Goal: Task Accomplishment & Management: Use online tool/utility

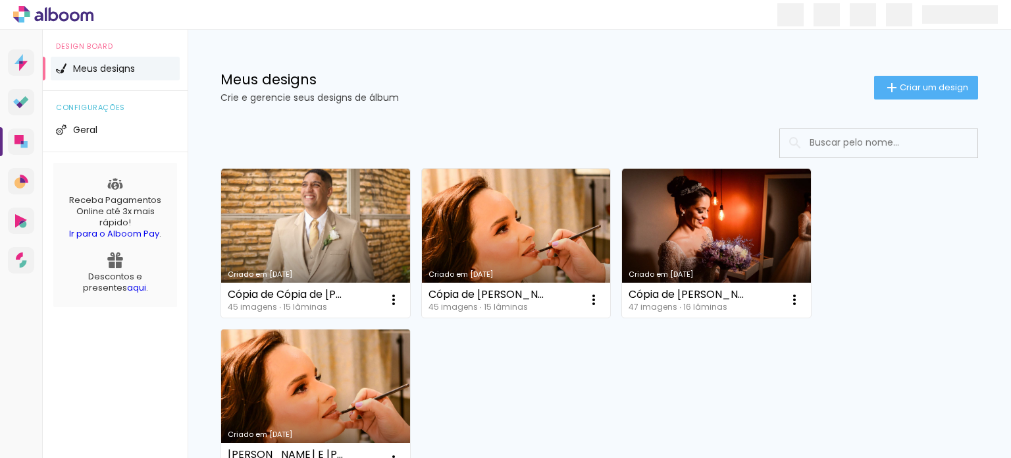
click at [258, 377] on link "Criado em 25/05/23" at bounding box center [315, 403] width 189 height 149
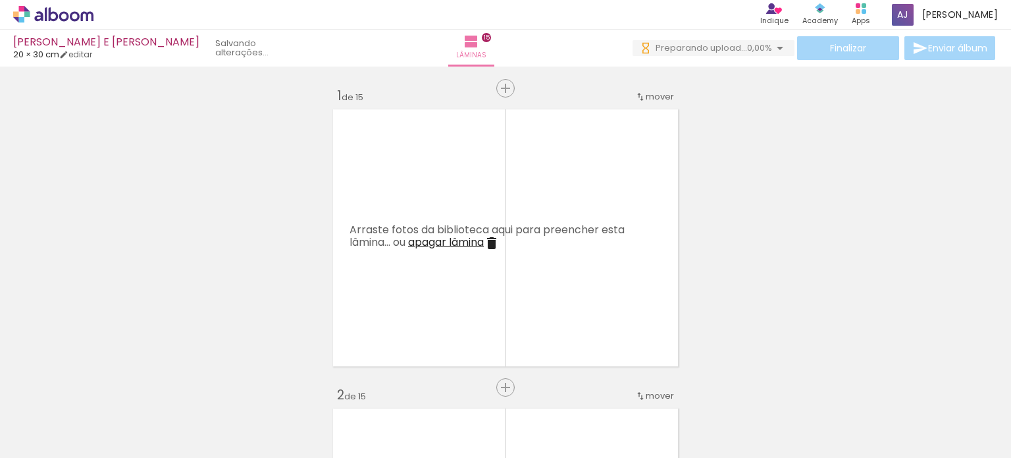
click at [677, 423] on div at bounding box center [684, 412] width 65 height 51
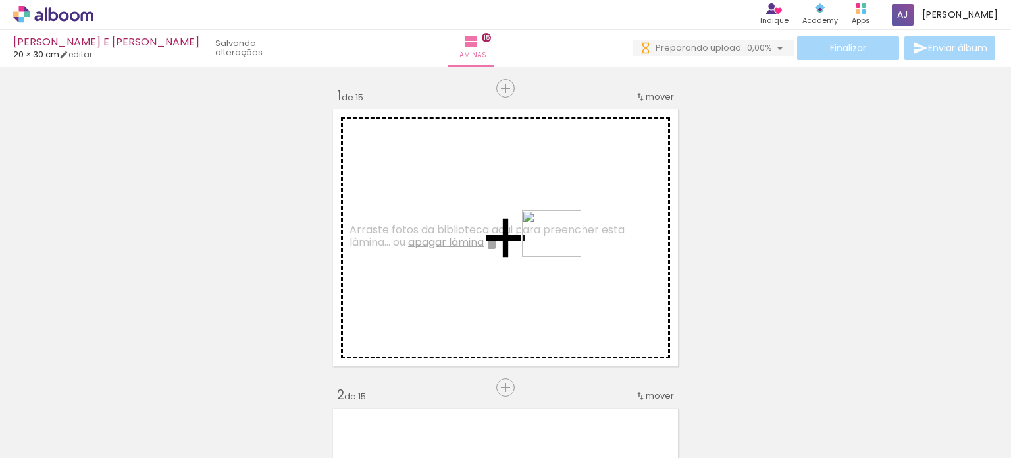
drag, startPoint x: 677, startPoint y: 423, endPoint x: 562, endPoint y: 249, distance: 208.5
click at [562, 249] on quentale-workspace at bounding box center [505, 229] width 1011 height 458
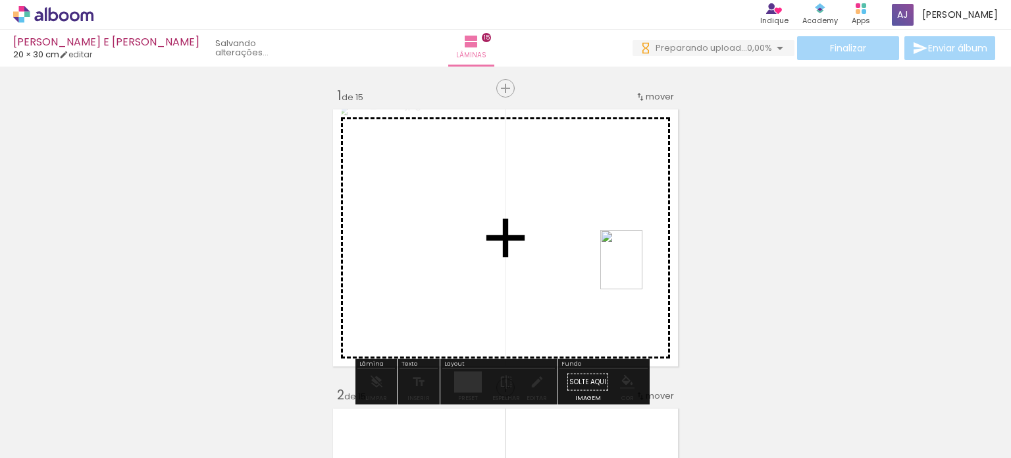
drag, startPoint x: 760, startPoint y: 428, endPoint x: 640, endPoint y: 269, distance: 198.8
click at [640, 269] on quentale-workspace at bounding box center [505, 229] width 1011 height 458
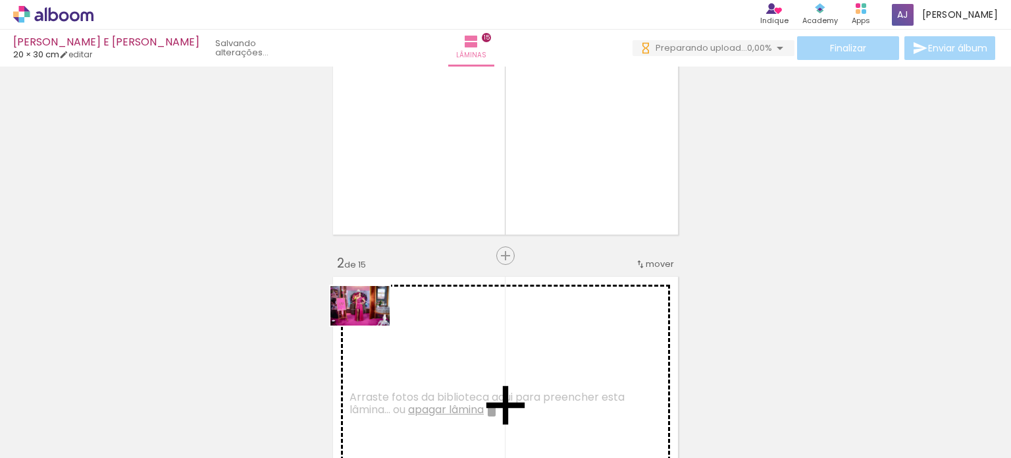
drag, startPoint x: 138, startPoint y: 423, endPoint x: 370, endPoint y: 325, distance: 252.2
click at [370, 325] on quentale-workspace at bounding box center [505, 229] width 1011 height 458
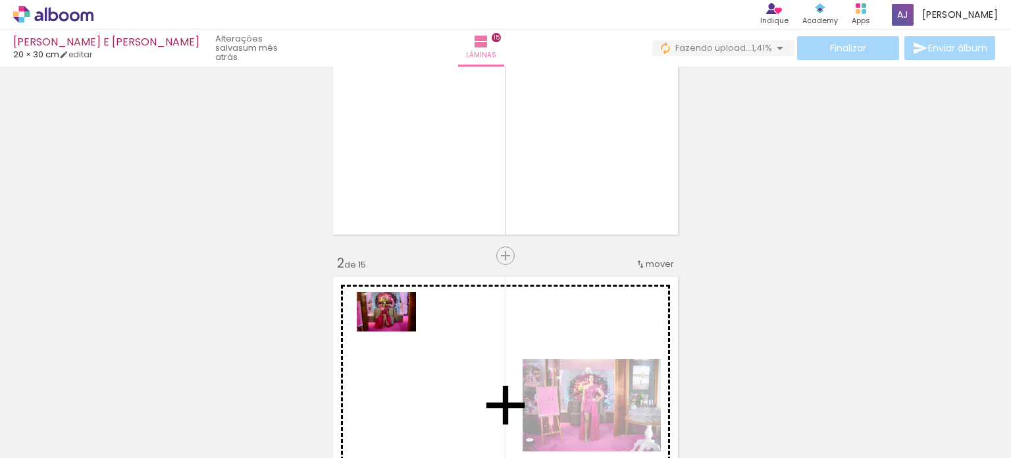
drag, startPoint x: 211, startPoint y: 422, endPoint x: 396, endPoint y: 331, distance: 206.7
click at [396, 331] on quentale-workspace at bounding box center [505, 229] width 1011 height 458
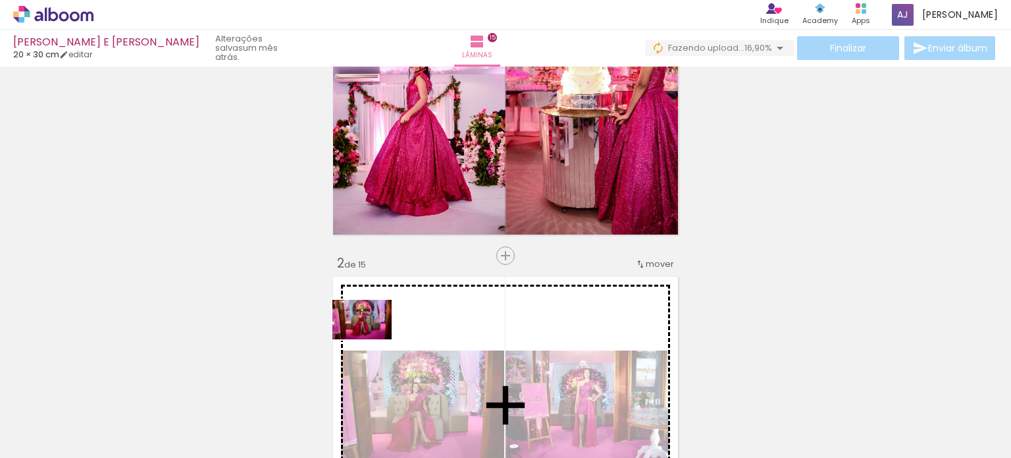
drag, startPoint x: 282, startPoint y: 410, endPoint x: 372, endPoint y: 339, distance: 114.8
click at [372, 339] on quentale-workspace at bounding box center [505, 229] width 1011 height 458
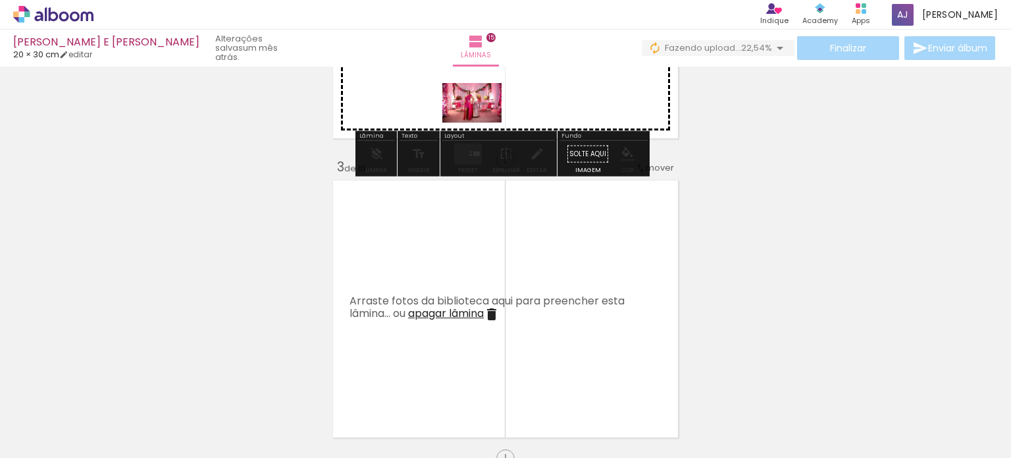
drag, startPoint x: 646, startPoint y: 431, endPoint x: 482, endPoint y: 122, distance: 349.5
click at [482, 122] on quentale-workspace at bounding box center [505, 229] width 1011 height 458
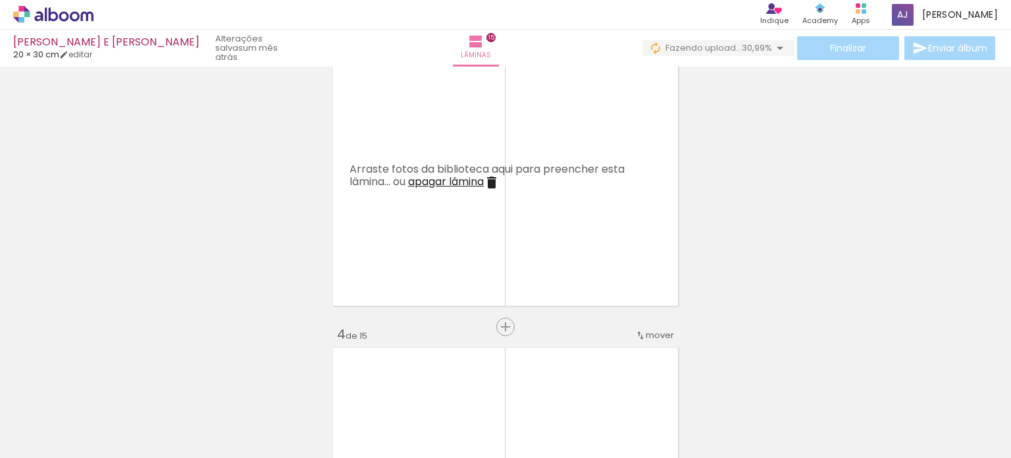
scroll to position [0, 799]
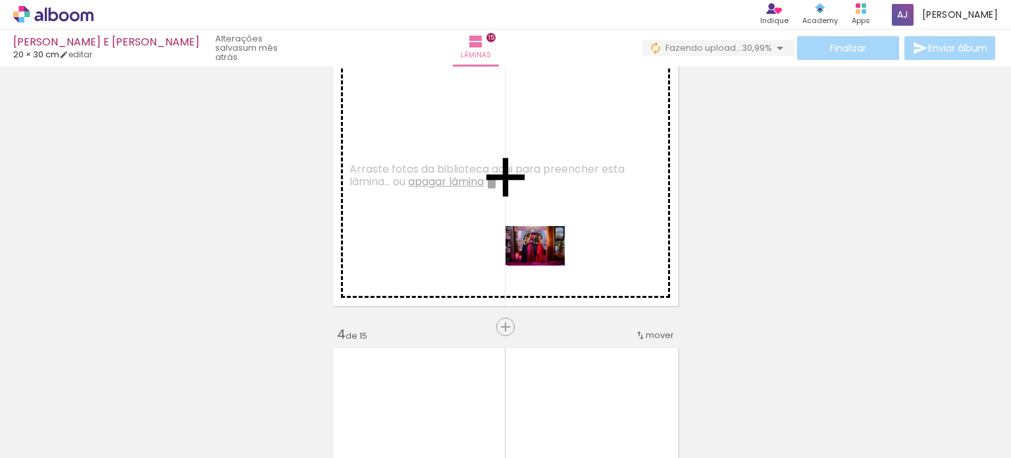
drag, startPoint x: 579, startPoint y: 422, endPoint x: 545, endPoint y: 265, distance: 160.2
click at [545, 265] on quentale-workspace at bounding box center [505, 229] width 1011 height 458
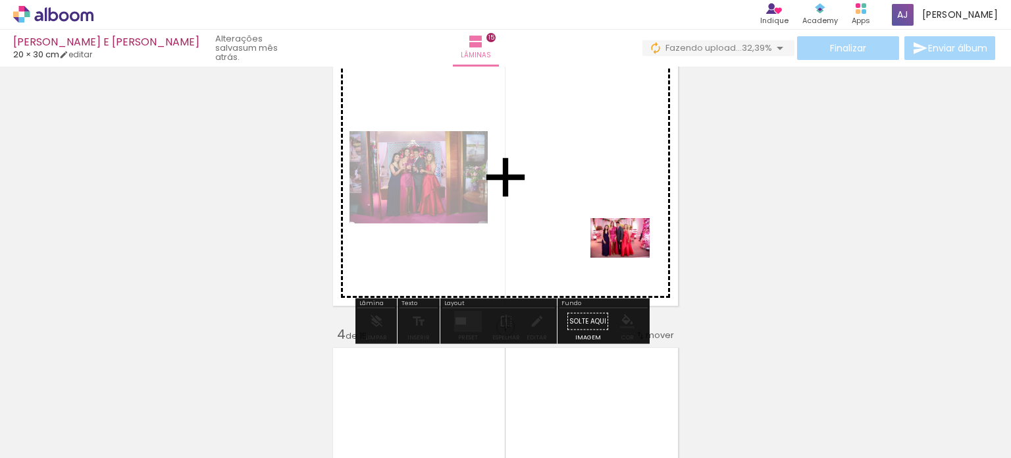
drag, startPoint x: 732, startPoint y: 422, endPoint x: 630, endPoint y: 257, distance: 193.6
click at [630, 257] on quentale-workspace at bounding box center [505, 229] width 1011 height 458
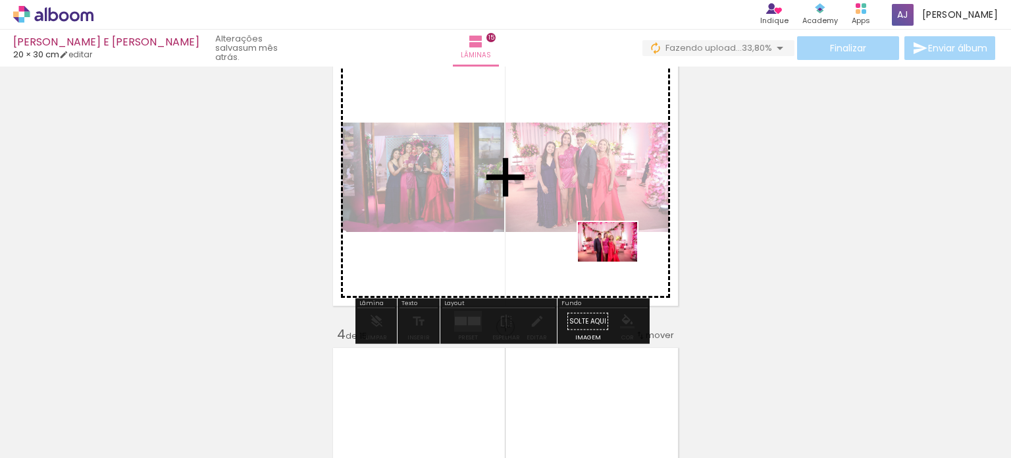
drag, startPoint x: 814, startPoint y: 423, endPoint x: 617, endPoint y: 261, distance: 254.0
click at [617, 261] on quentale-workspace at bounding box center [505, 229] width 1011 height 458
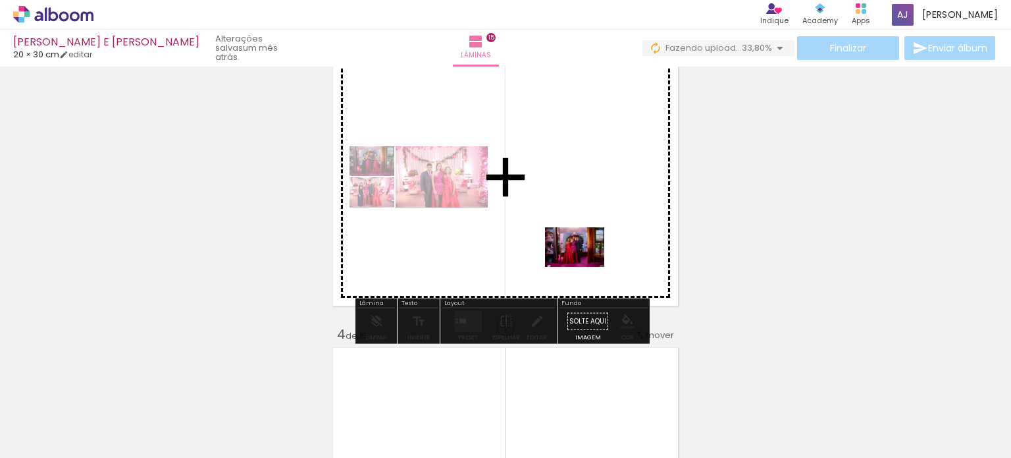
drag, startPoint x: 666, startPoint y: 426, endPoint x: 585, endPoint y: 267, distance: 178.7
click at [585, 267] on quentale-workspace at bounding box center [505, 229] width 1011 height 458
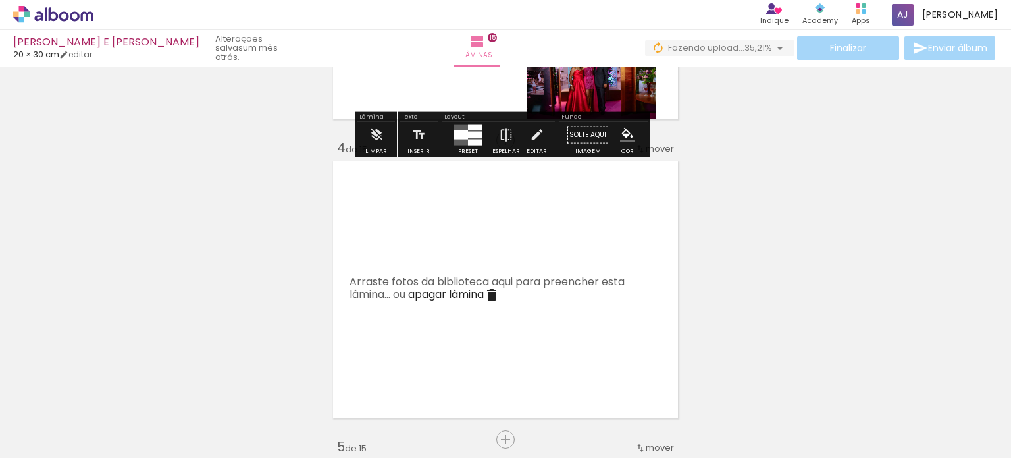
scroll to position [856, 0]
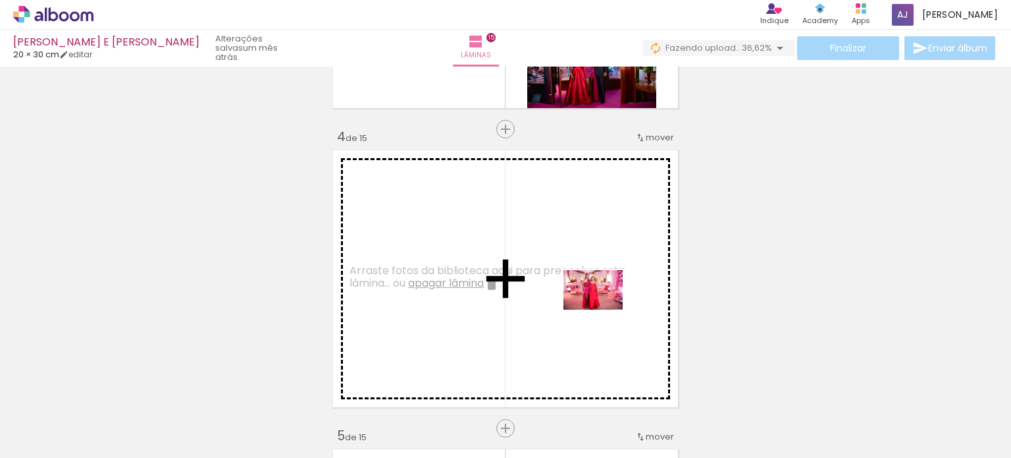
drag, startPoint x: 877, startPoint y: 410, endPoint x: 603, endPoint y: 309, distance: 292.4
click at [603, 309] on quentale-workspace at bounding box center [505, 229] width 1011 height 458
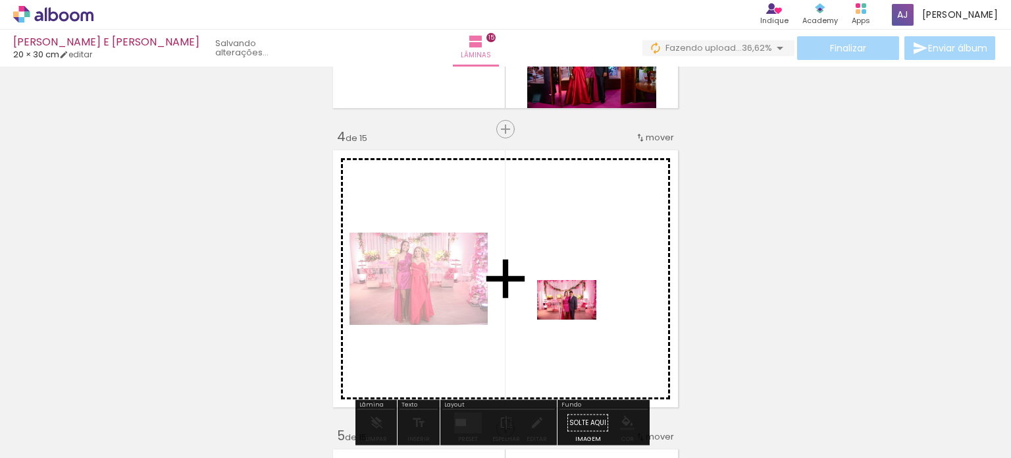
drag, startPoint x: 949, startPoint y: 415, endPoint x: 576, endPoint y: 319, distance: 384.8
click at [576, 319] on quentale-workspace at bounding box center [505, 229] width 1011 height 458
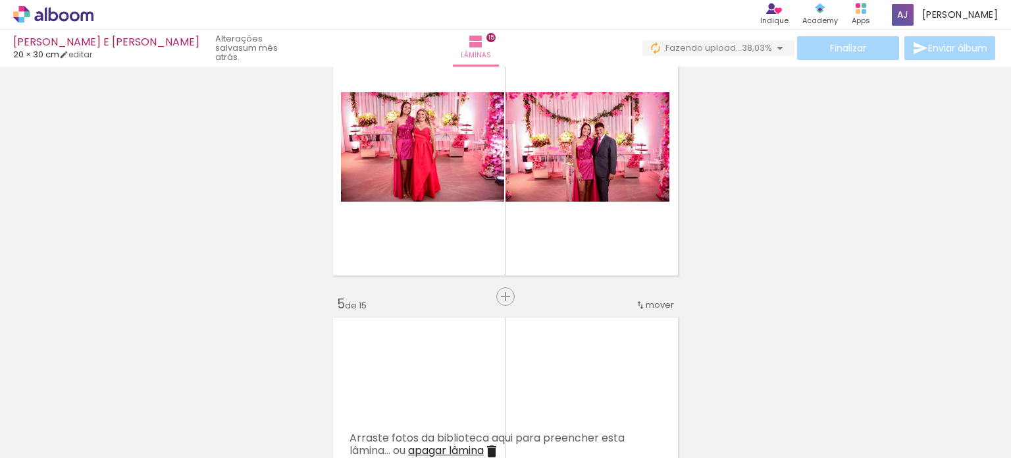
scroll to position [0, 1390]
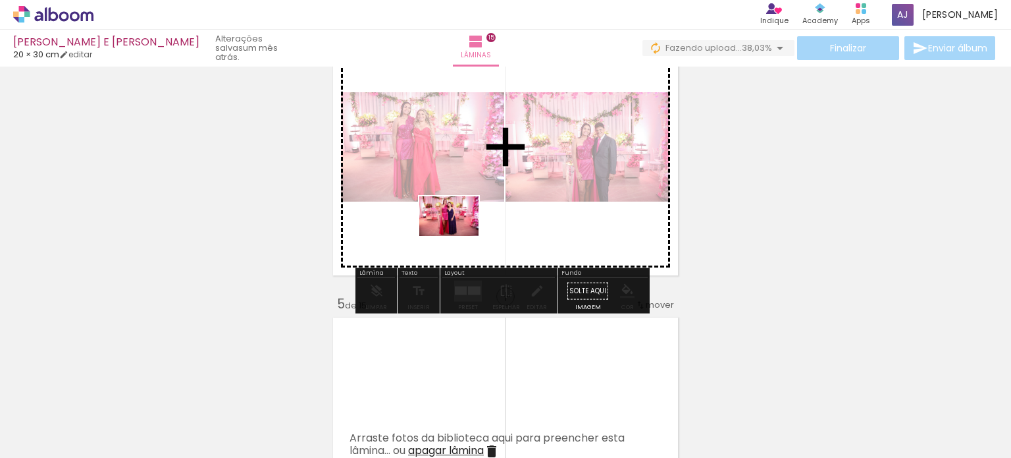
drag, startPoint x: 440, startPoint y: 427, endPoint x: 459, endPoint y: 236, distance: 191.9
click at [459, 236] on quentale-workspace at bounding box center [505, 229] width 1011 height 458
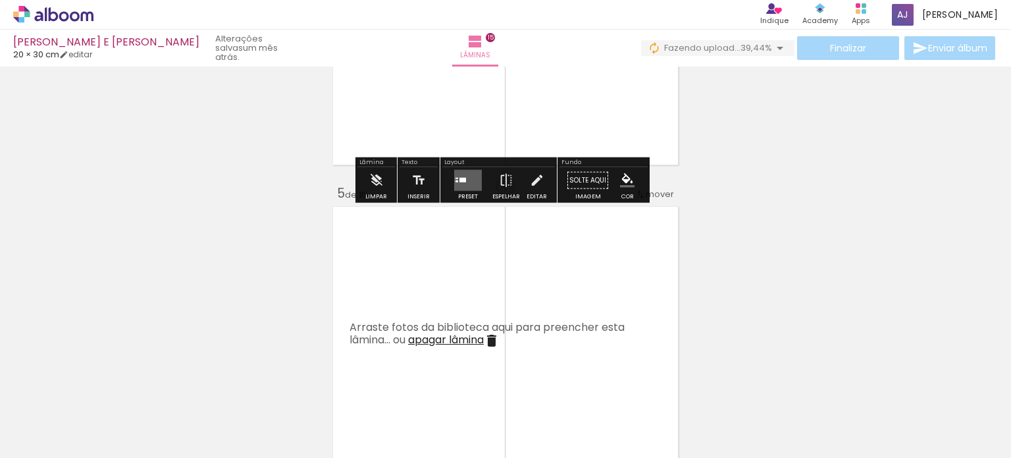
scroll to position [1119, 0]
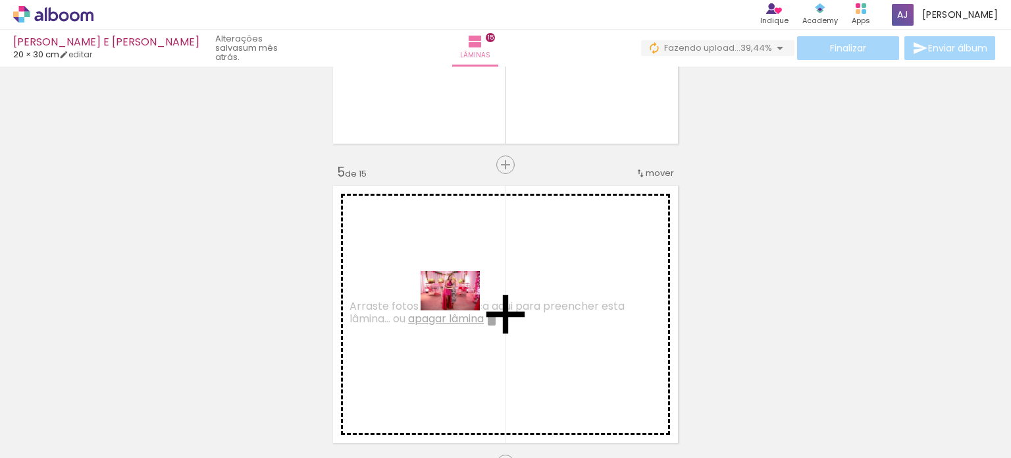
drag, startPoint x: 519, startPoint y: 422, endPoint x: 456, endPoint y: 302, distance: 135.1
click at [456, 302] on quentale-workspace at bounding box center [505, 229] width 1011 height 458
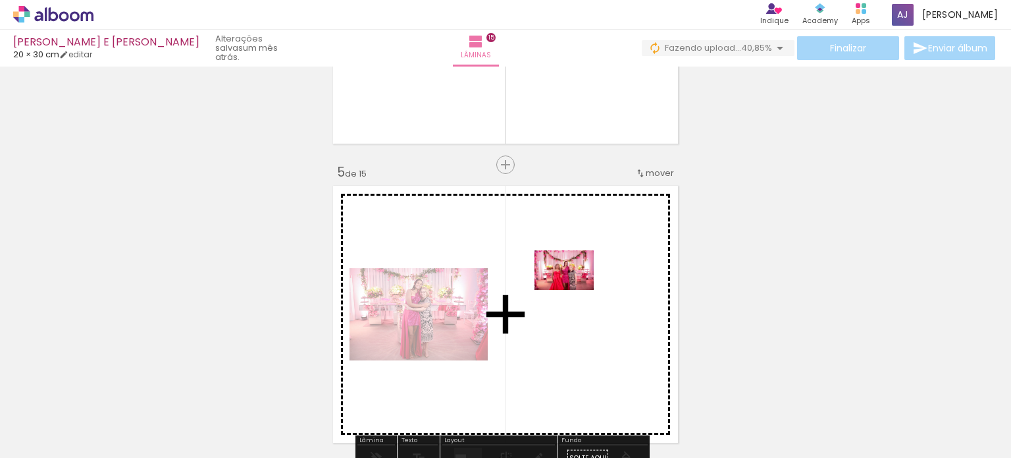
drag, startPoint x: 600, startPoint y: 429, endPoint x: 574, endPoint y: 290, distance: 141.2
click at [574, 290] on quentale-workspace at bounding box center [505, 229] width 1011 height 458
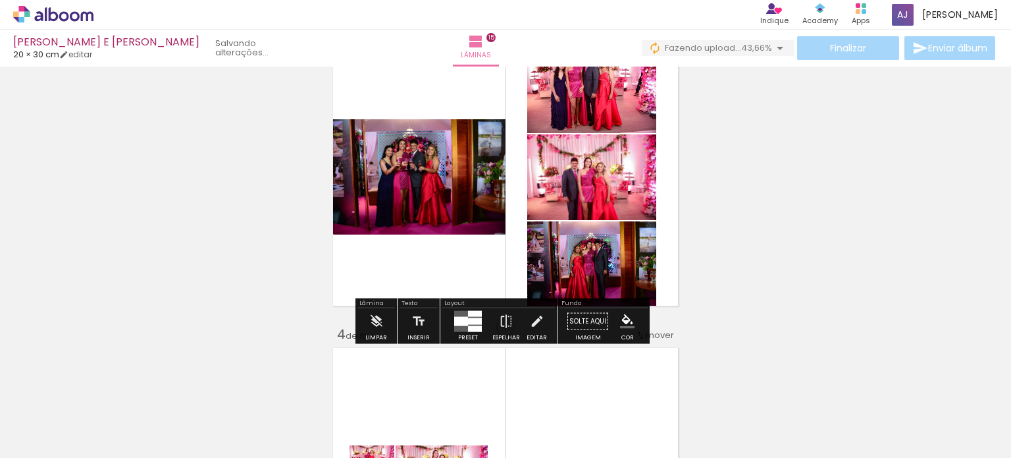
scroll to position [395, 0]
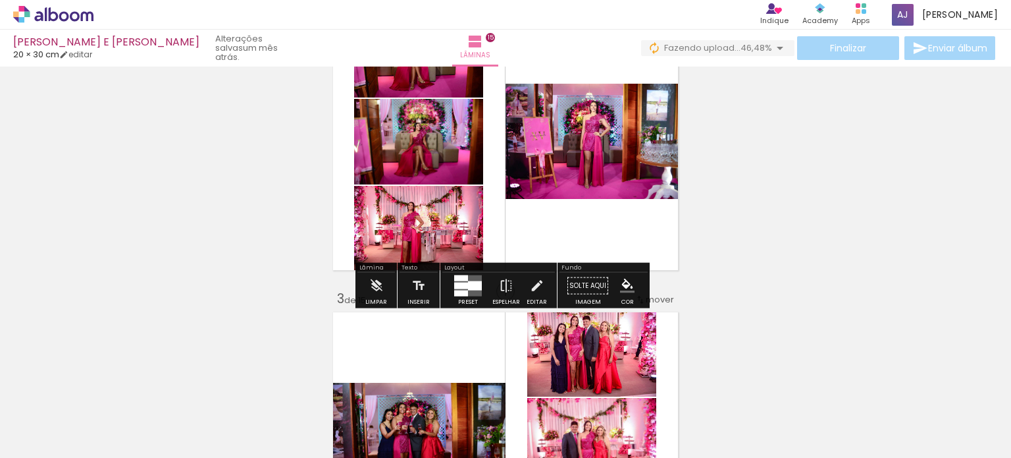
click at [537, 217] on quentale-layouter at bounding box center [505, 142] width 354 height 266
click at [542, 178] on quentale-photo at bounding box center [594, 141] width 177 height 115
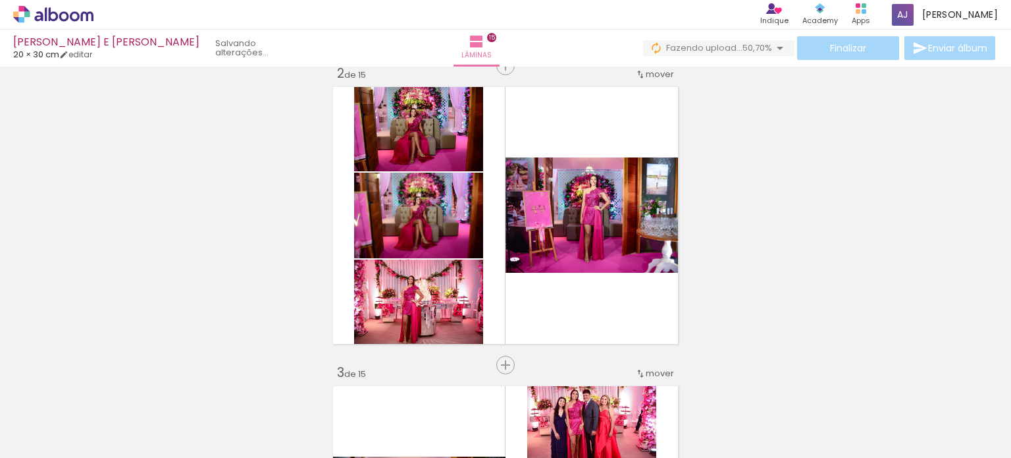
scroll to position [461, 0]
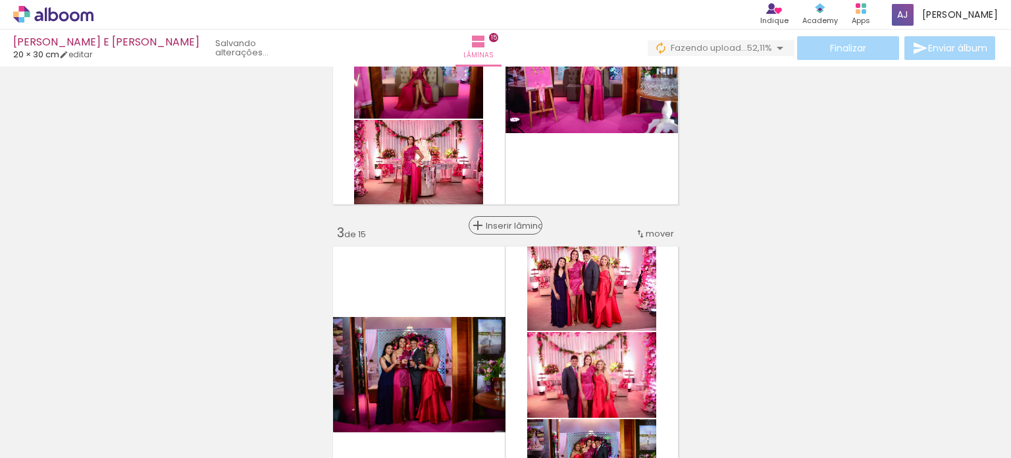
click at [500, 226] on span "Inserir lâmina" at bounding box center [511, 225] width 51 height 9
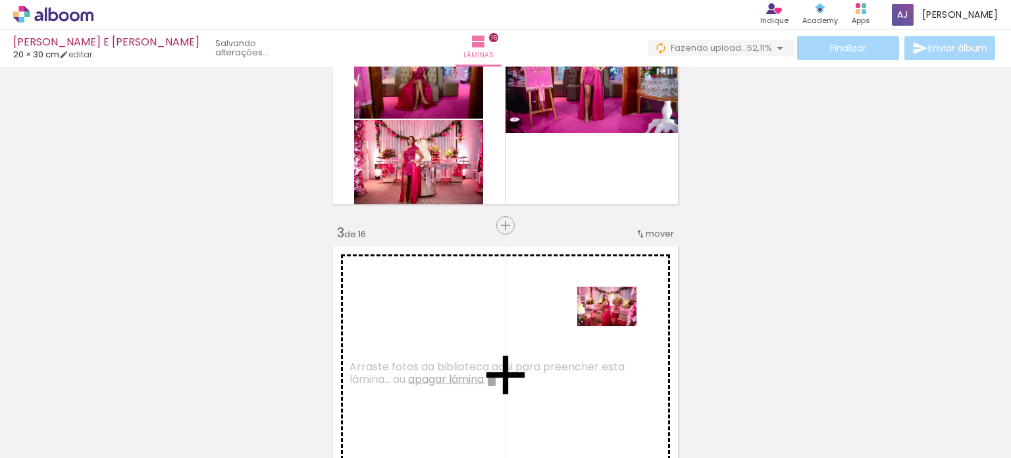
drag, startPoint x: 733, startPoint y: 424, endPoint x: 617, endPoint y: 325, distance: 152.7
click at [617, 325] on quentale-workspace at bounding box center [505, 229] width 1011 height 458
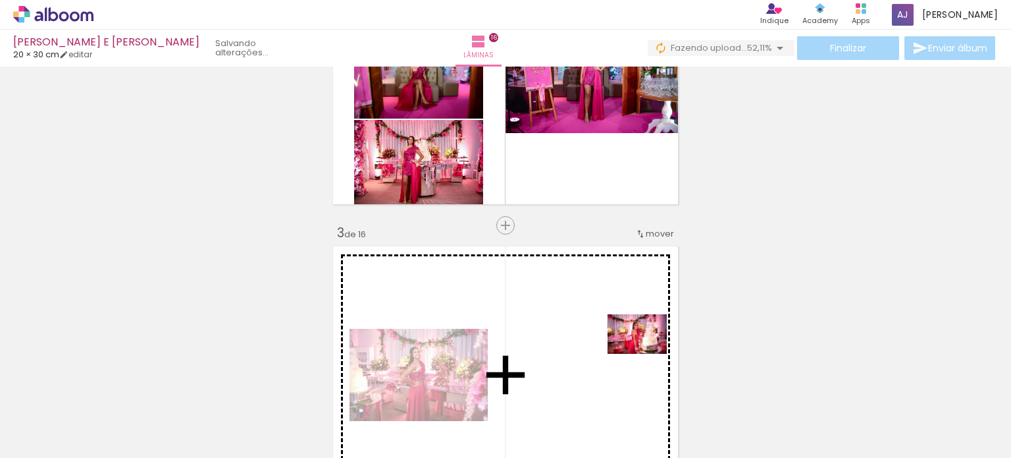
drag, startPoint x: 824, startPoint y: 426, endPoint x: 624, endPoint y: 350, distance: 214.2
click at [624, 350] on quentale-workspace at bounding box center [505, 229] width 1011 height 458
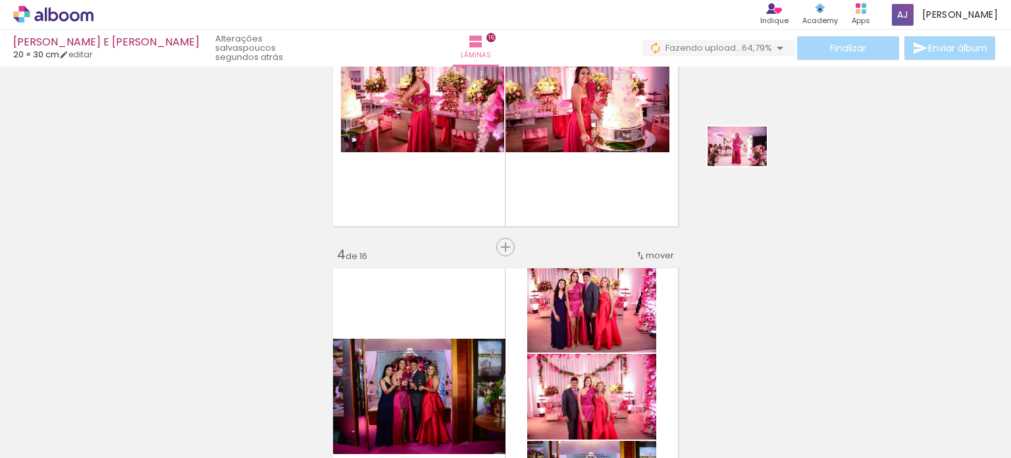
scroll to position [724, 0]
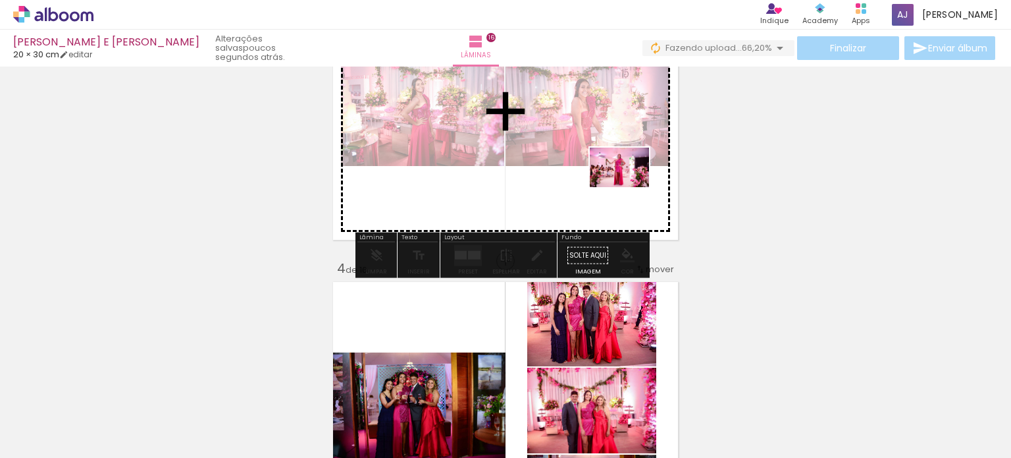
drag, startPoint x: 684, startPoint y: 423, endPoint x: 629, endPoint y: 188, distance: 241.3
click at [629, 188] on quentale-workspace at bounding box center [505, 229] width 1011 height 458
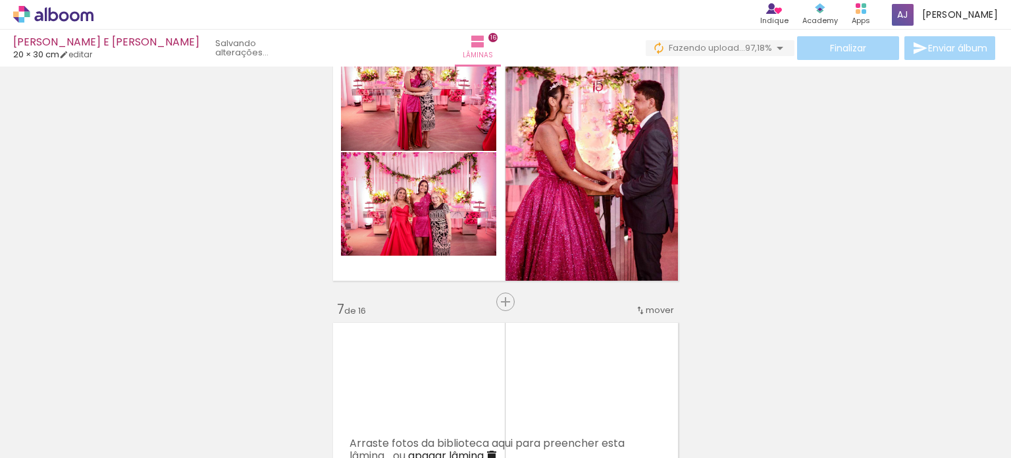
scroll to position [0, 4335]
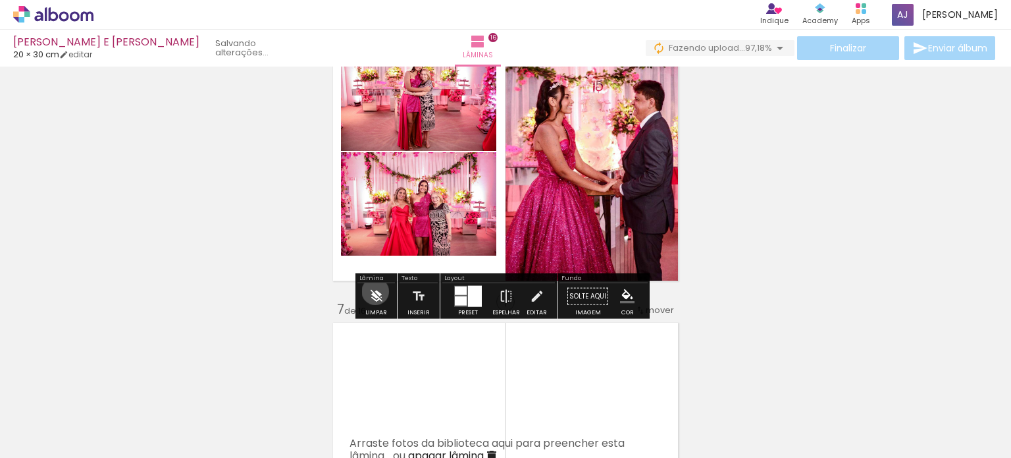
click at [375, 291] on iron-icon at bounding box center [376, 296] width 14 height 26
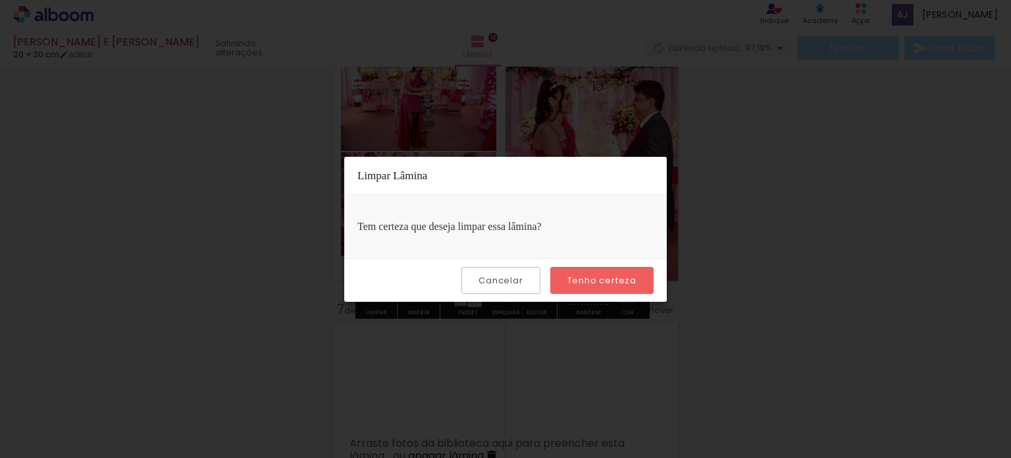
click at [0, 0] on slot "Tenho certeza" at bounding box center [0, 0] width 0 height 0
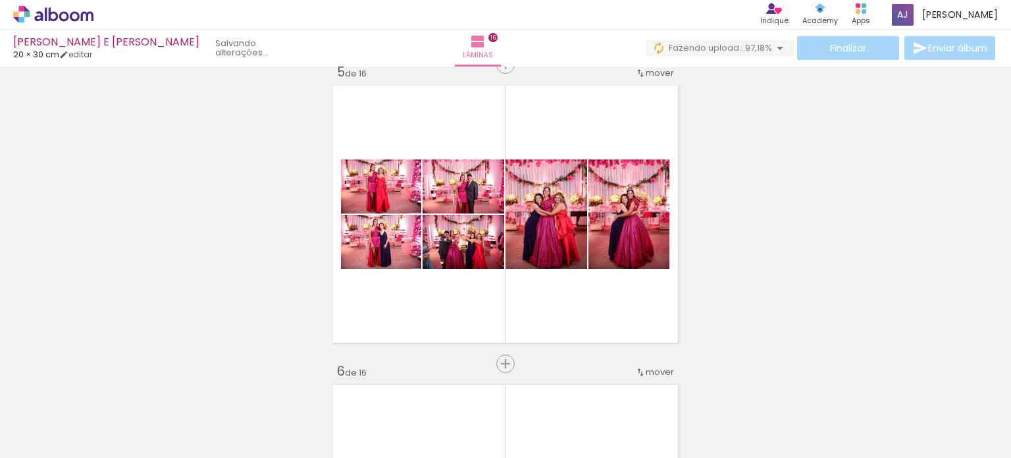
scroll to position [1185, 0]
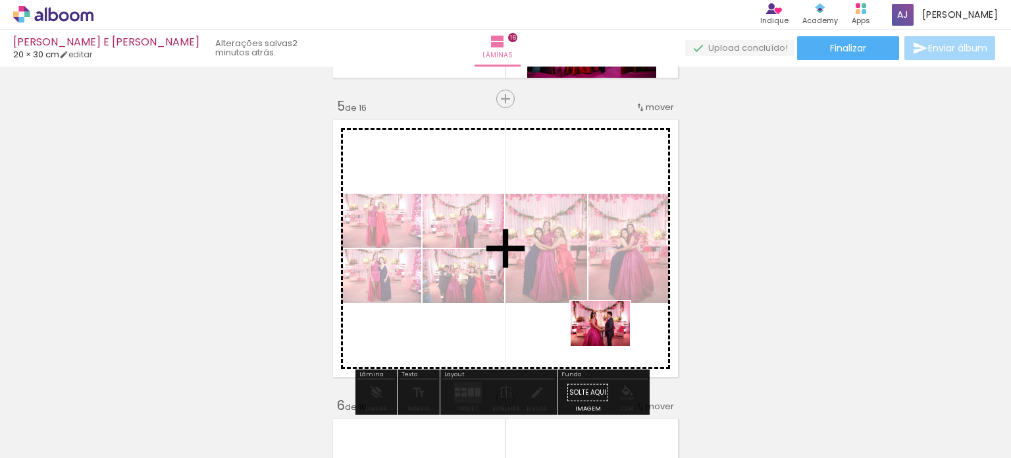
drag, startPoint x: 747, startPoint y: 429, endPoint x: 610, endPoint y: 340, distance: 162.9
click at [610, 340] on quentale-workspace at bounding box center [505, 229] width 1011 height 458
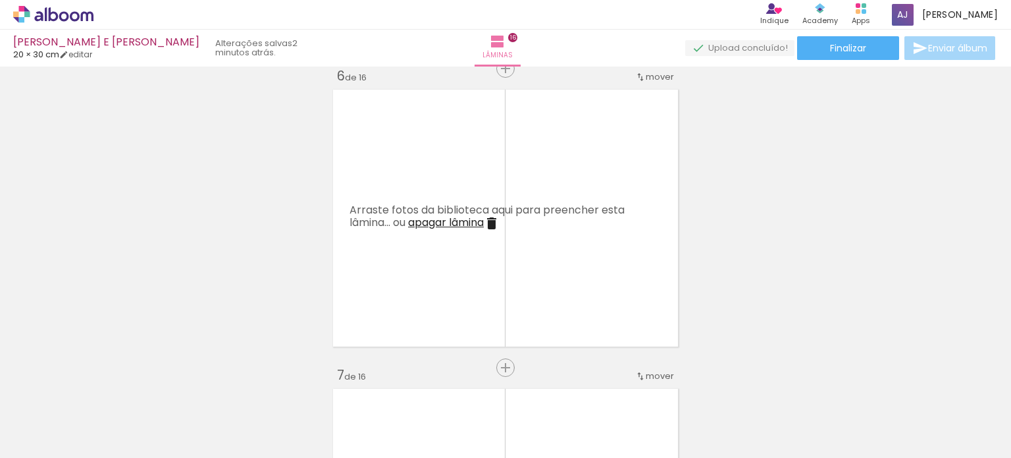
scroll to position [1580, 0]
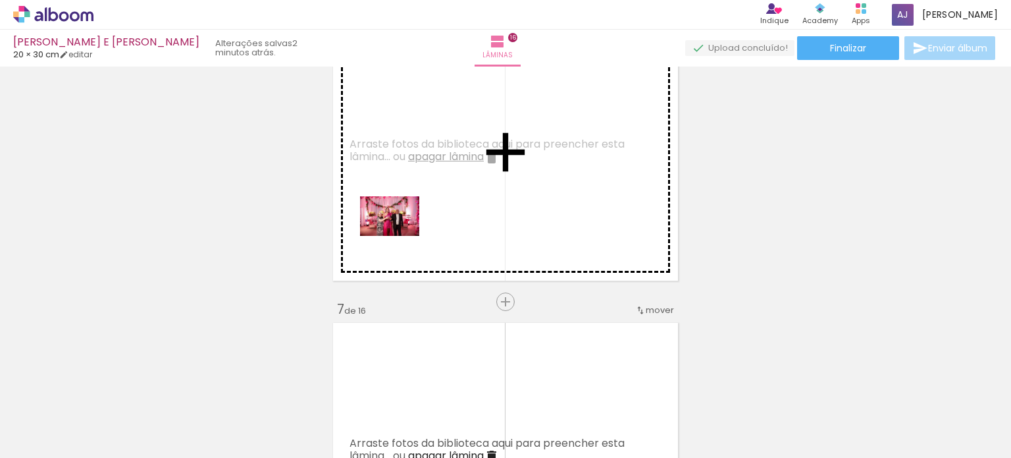
drag, startPoint x: 356, startPoint y: 421, endPoint x: 400, endPoint y: 234, distance: 191.3
click at [400, 234] on quentale-workspace at bounding box center [505, 229] width 1011 height 458
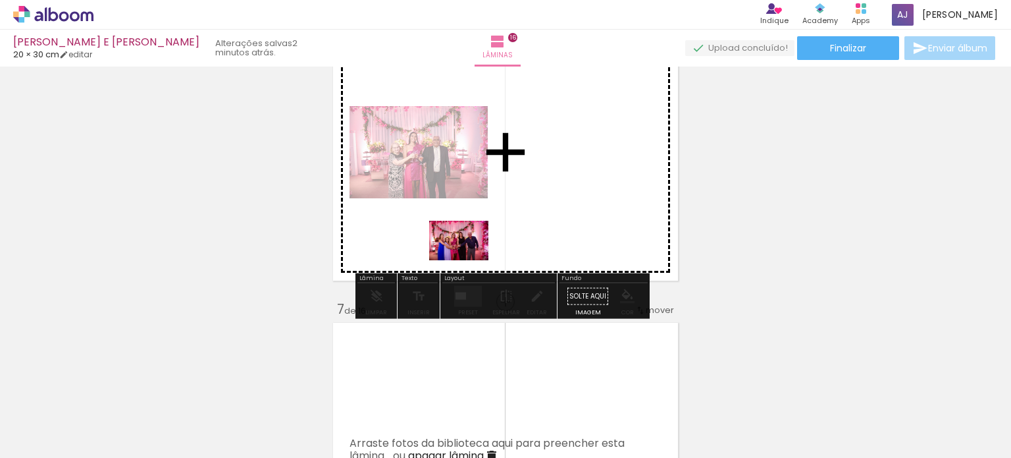
drag, startPoint x: 437, startPoint y: 421, endPoint x: 469, endPoint y: 260, distance: 164.3
click at [469, 260] on quentale-workspace at bounding box center [505, 229] width 1011 height 458
